Goal: Use online tool/utility: Utilize a website feature to perform a specific function

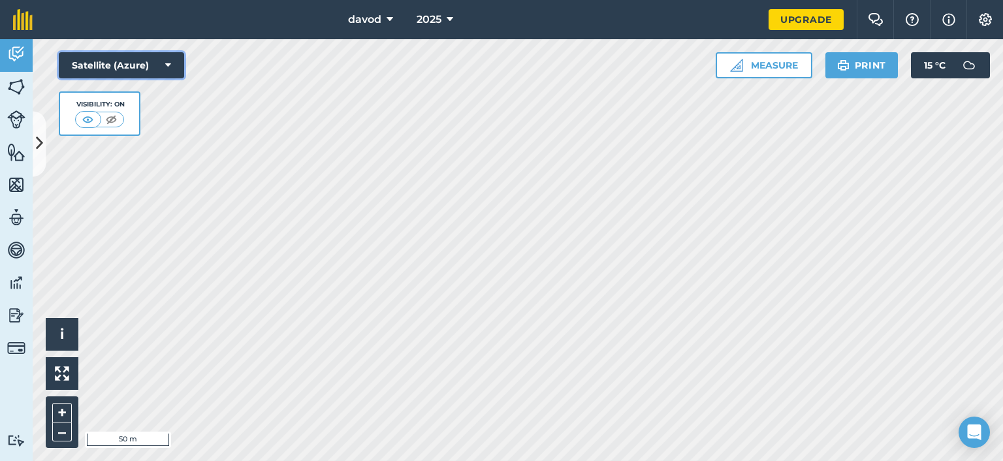
click at [116, 59] on button "Satellite (Azure)" at bounding box center [121, 65] width 125 height 26
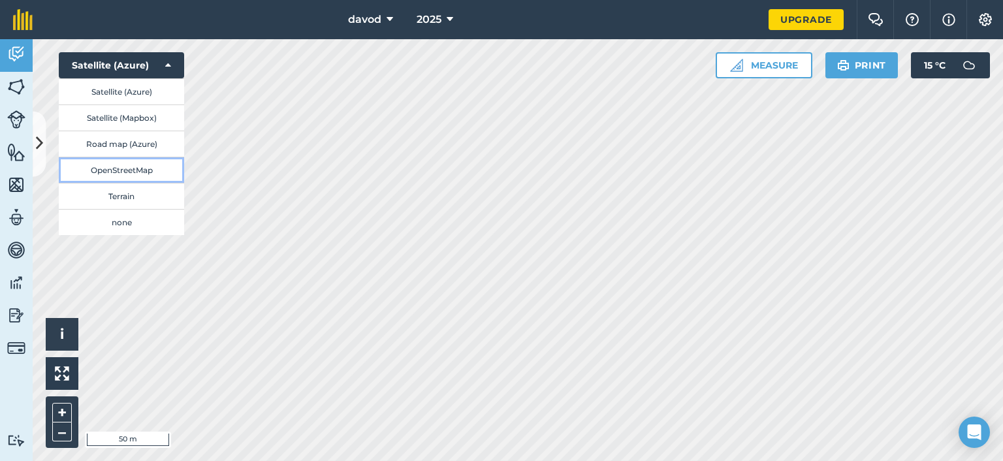
click at [125, 175] on button "OpenStreetMap" at bounding box center [121, 170] width 125 height 26
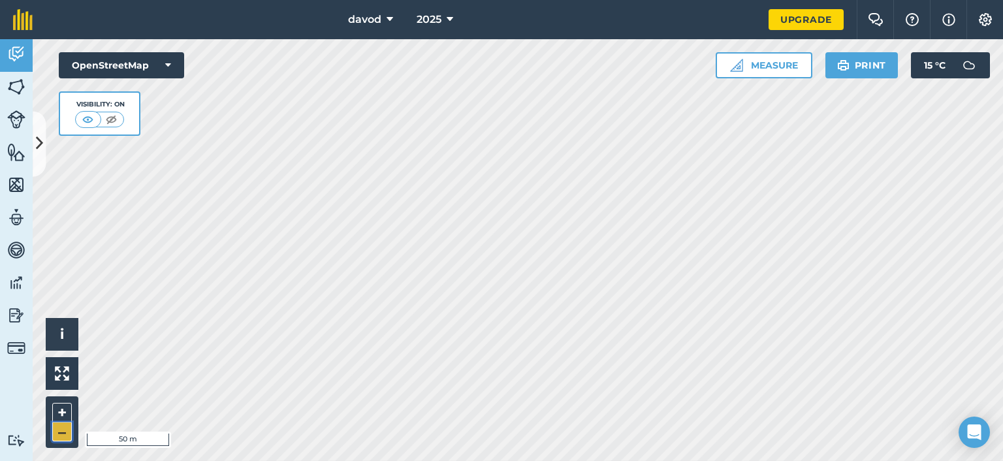
click at [65, 432] on button "–" at bounding box center [62, 432] width 20 height 19
click at [63, 431] on button "–" at bounding box center [62, 432] width 20 height 19
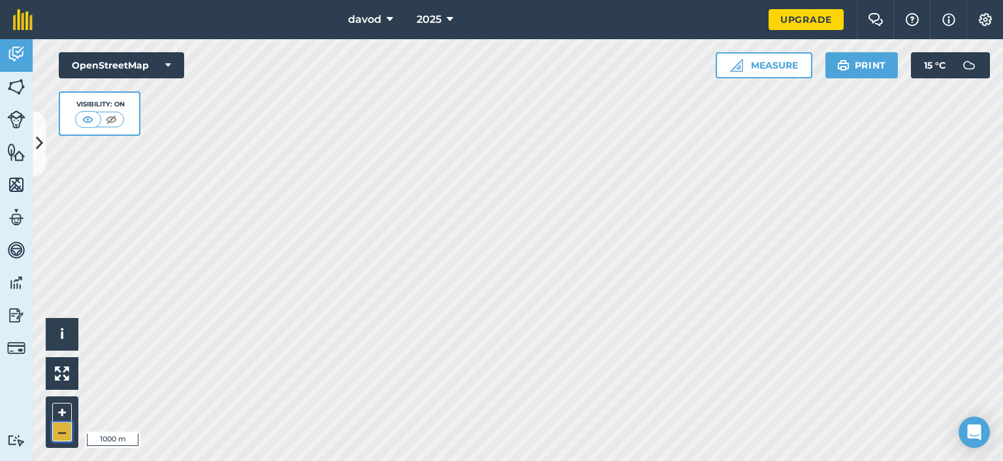
click at [63, 431] on button "–" at bounding box center [62, 432] width 20 height 19
click at [161, 61] on button "OpenStreetMap" at bounding box center [121, 65] width 125 height 26
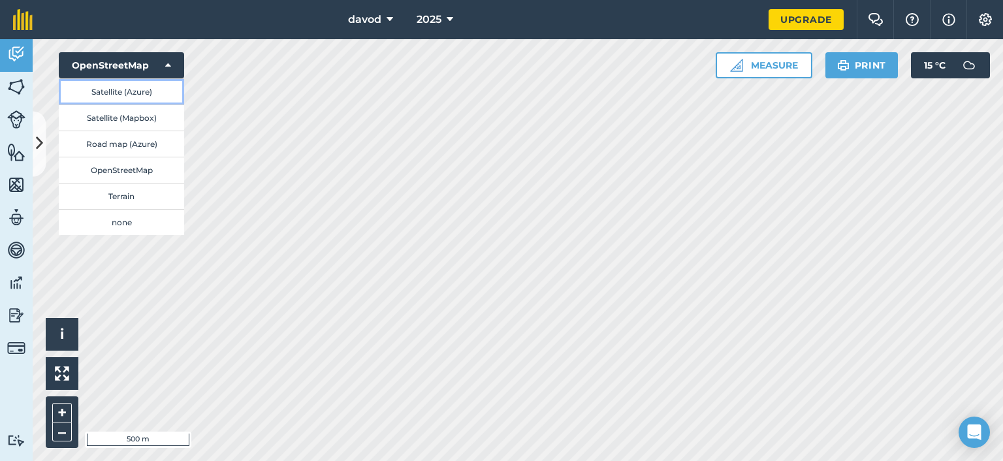
click at [137, 88] on button "Satellite (Azure)" at bounding box center [121, 91] width 125 height 26
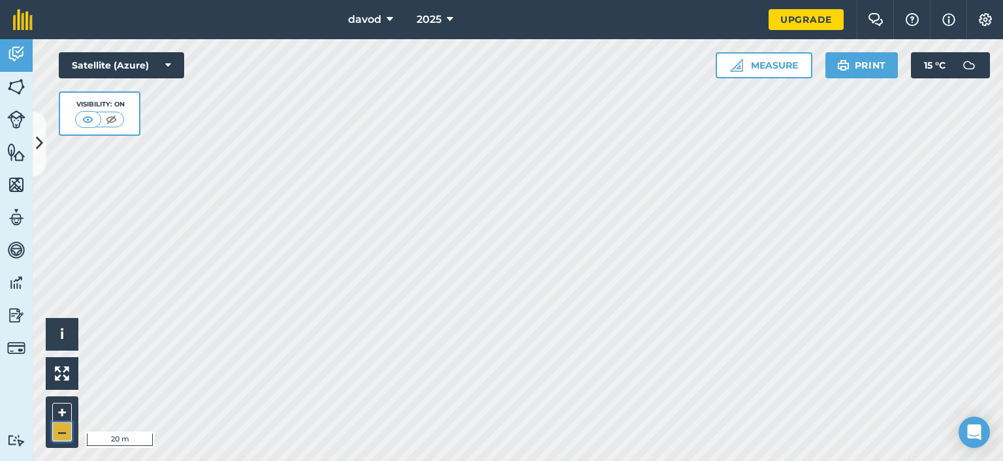
click at [57, 432] on button "–" at bounding box center [62, 432] width 20 height 19
click at [739, 62] on img at bounding box center [736, 65] width 13 height 13
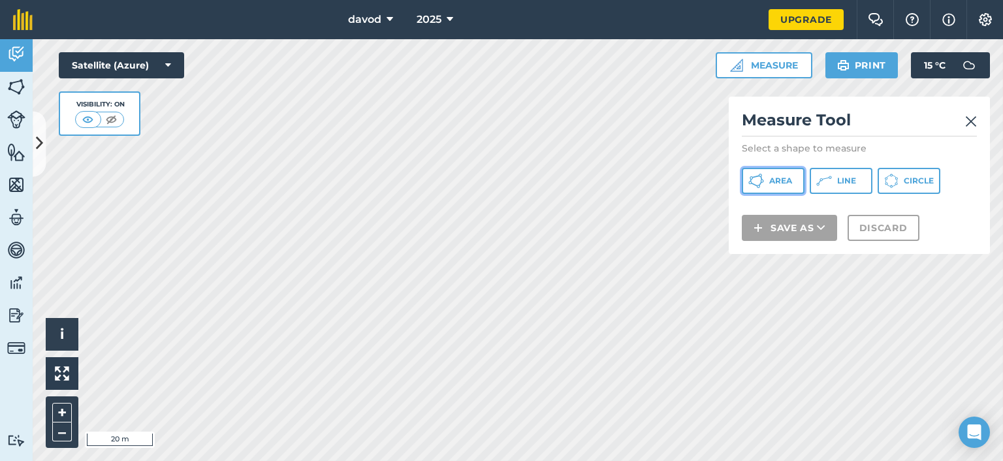
click at [749, 184] on icon at bounding box center [756, 181] width 16 height 16
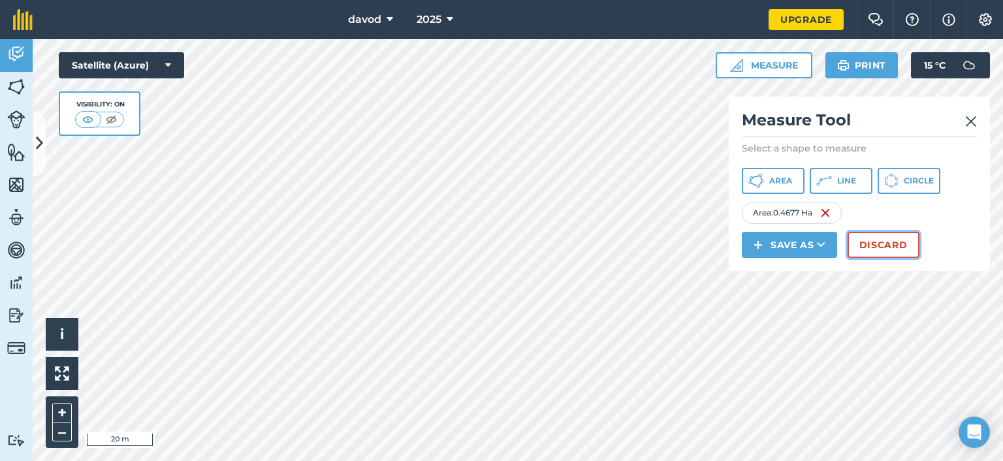
click at [897, 243] on button "Discard" at bounding box center [884, 245] width 72 height 26
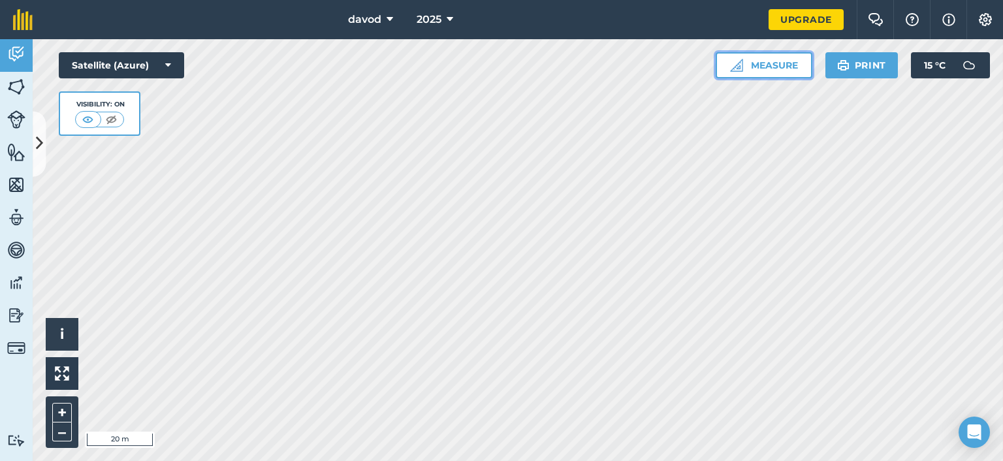
click at [748, 61] on button "Measure" at bounding box center [764, 65] width 97 height 26
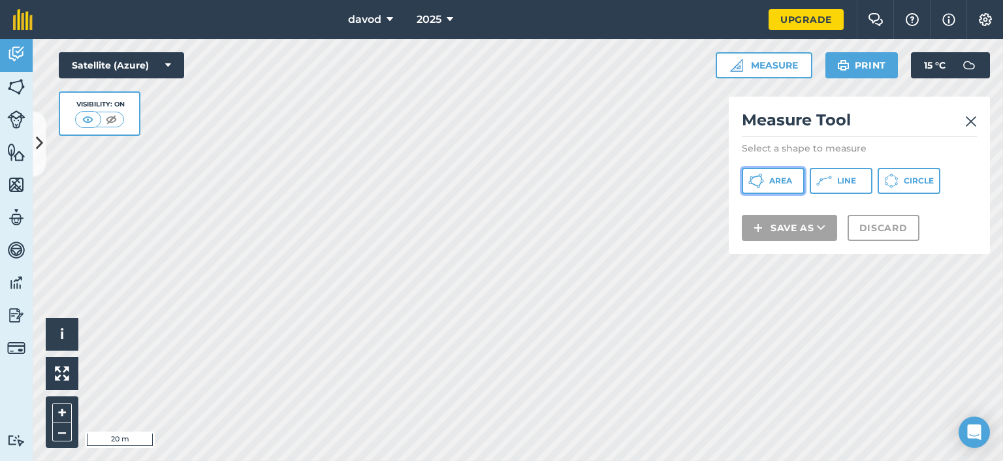
click at [793, 181] on button "Area" at bounding box center [773, 181] width 63 height 26
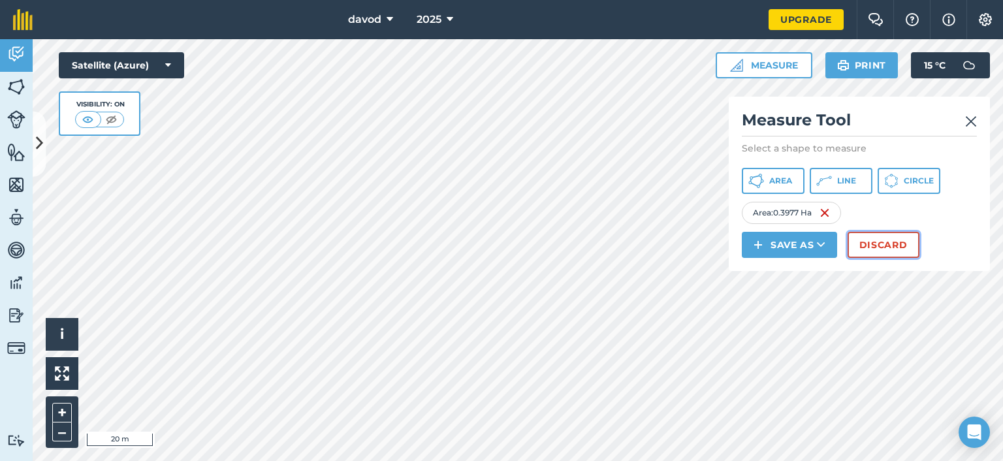
click at [876, 244] on button "Discard" at bounding box center [884, 245] width 72 height 26
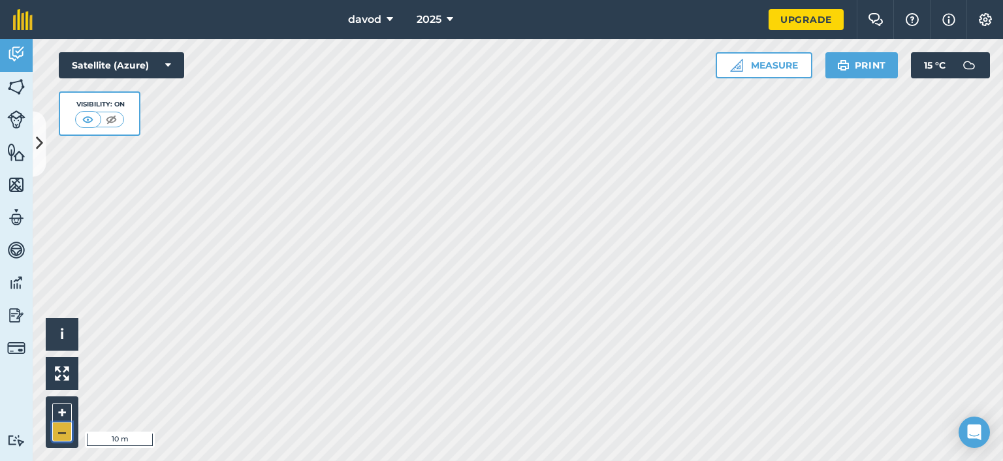
click at [59, 430] on button "–" at bounding box center [62, 432] width 20 height 19
